Goal: Navigation & Orientation: Find specific page/section

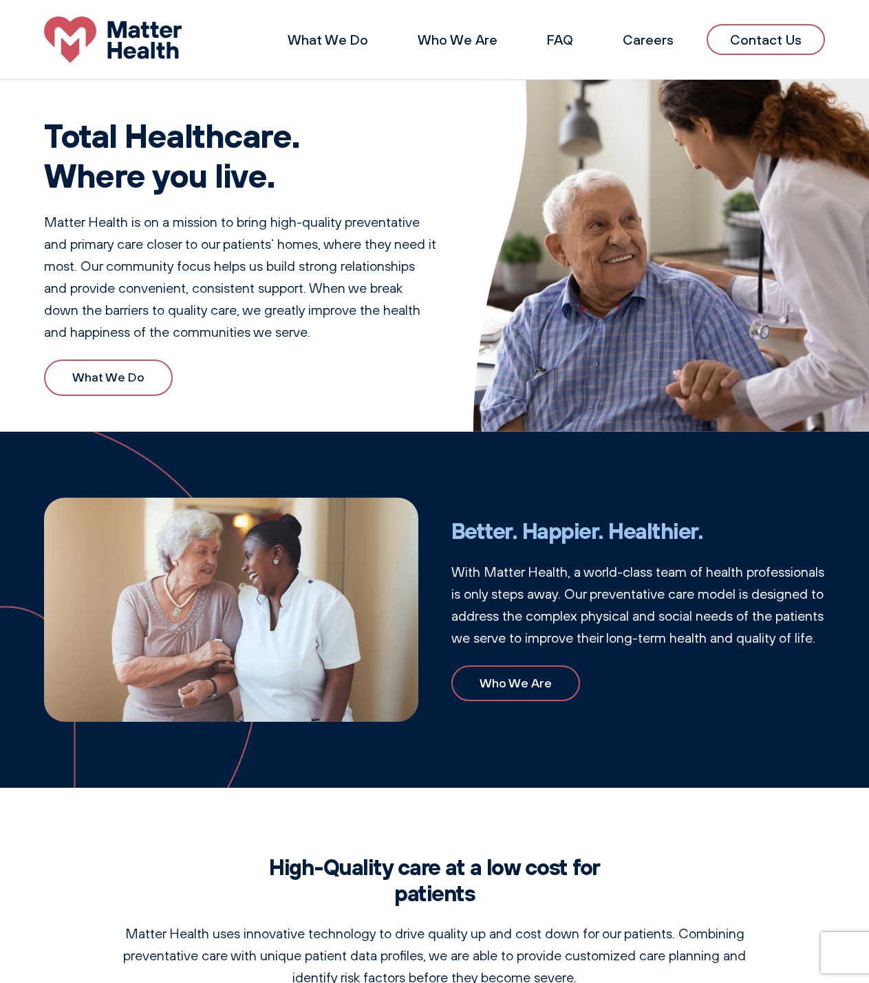
click at [762, 47] on link "Contact Us" at bounding box center [765, 39] width 118 height 31
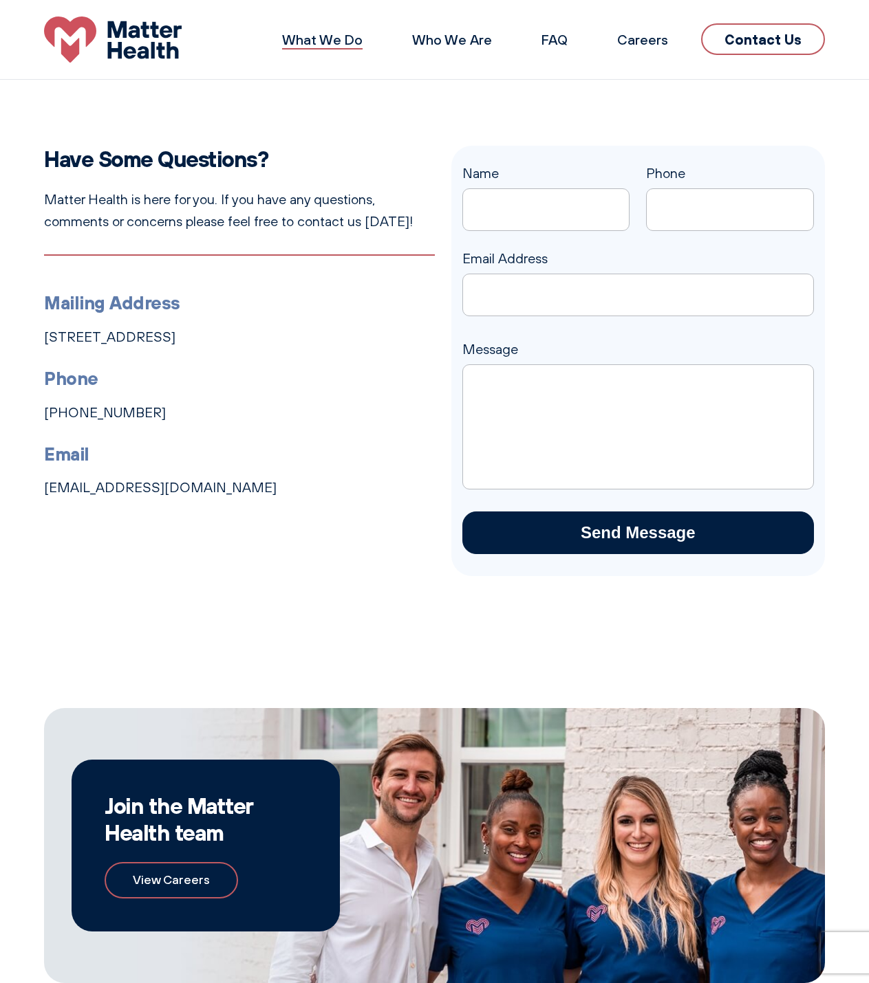
click at [347, 40] on link "What We Do" at bounding box center [322, 39] width 80 height 17
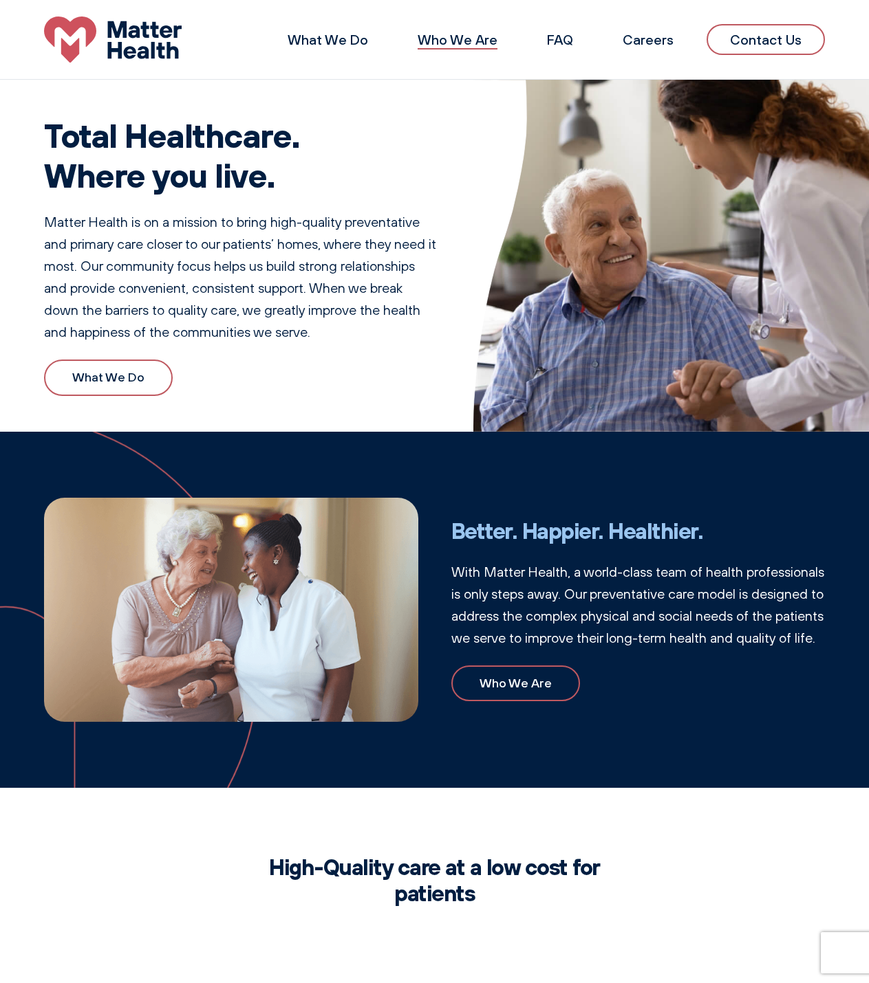
click at [452, 43] on link "Who We Are" at bounding box center [457, 39] width 80 height 17
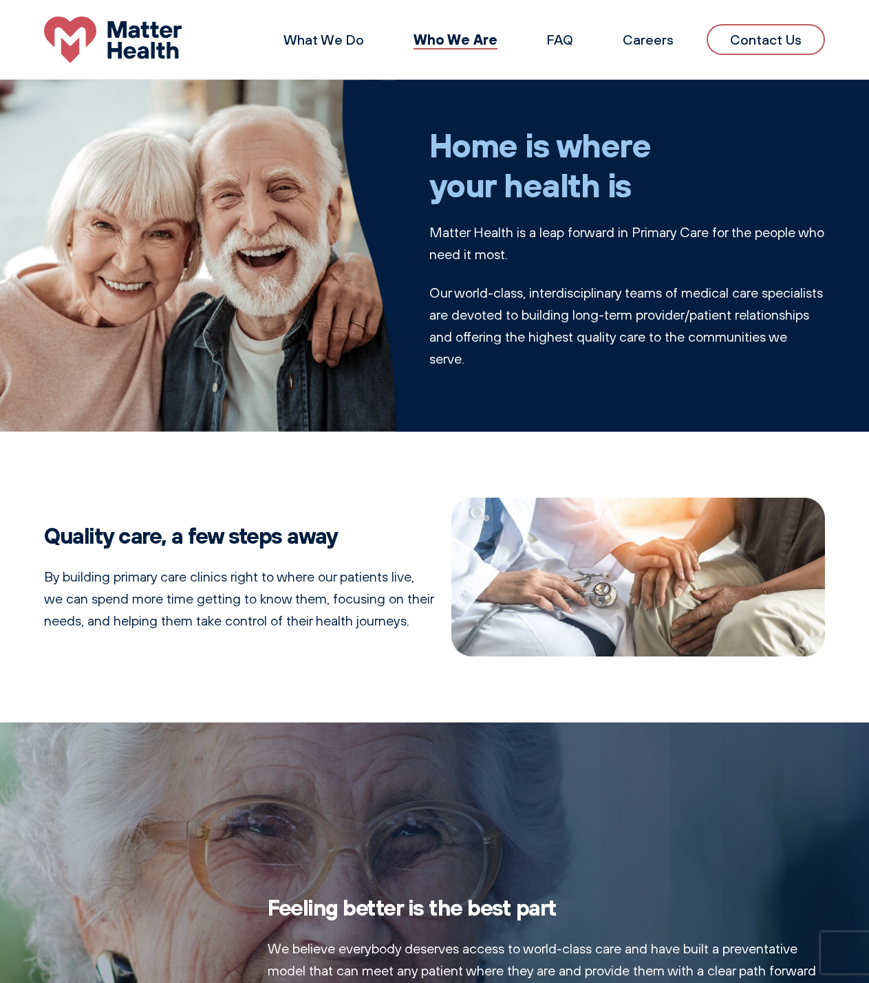
click at [719, 39] on link "Contact Us" at bounding box center [765, 39] width 118 height 31
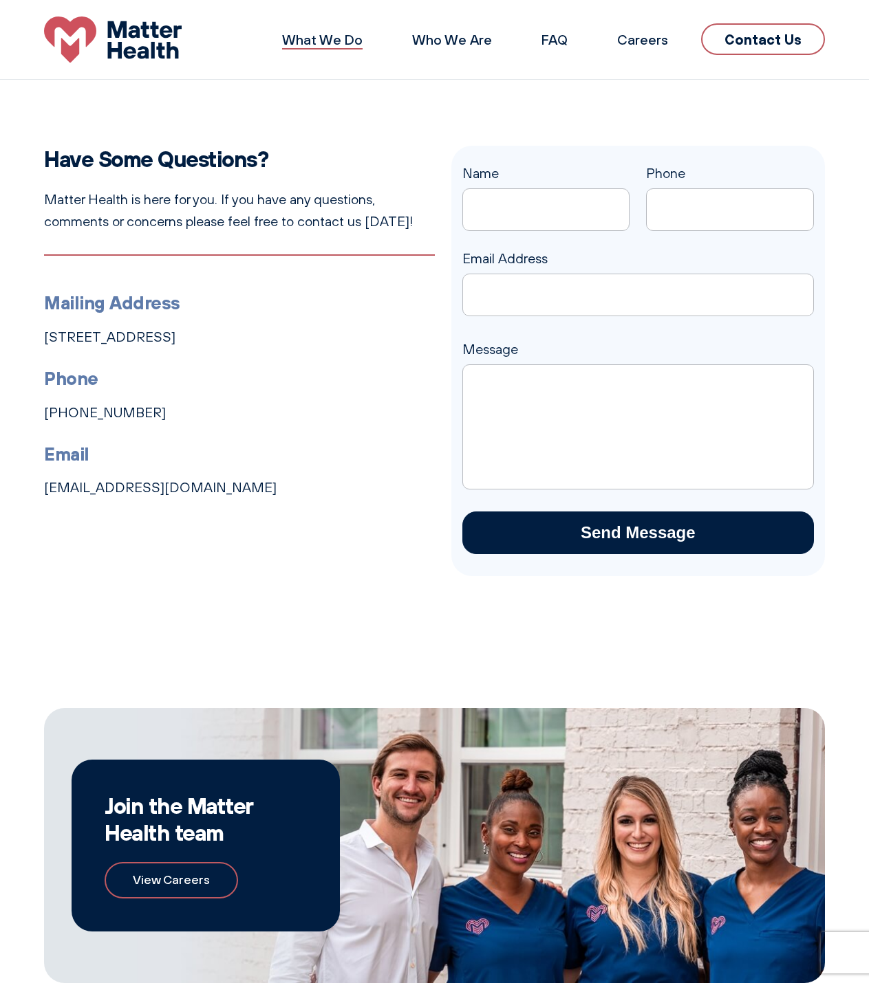
click at [328, 41] on link "What We Do" at bounding box center [322, 39] width 80 height 17
